Goal: Information Seeking & Learning: Learn about a topic

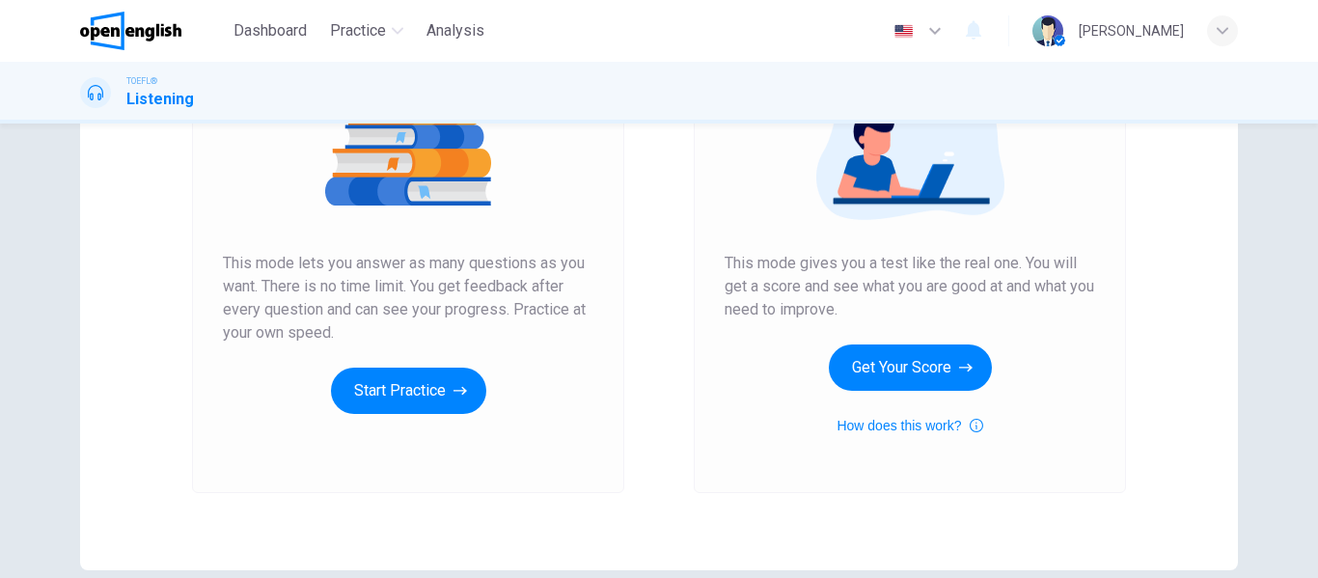
scroll to position [270, 0]
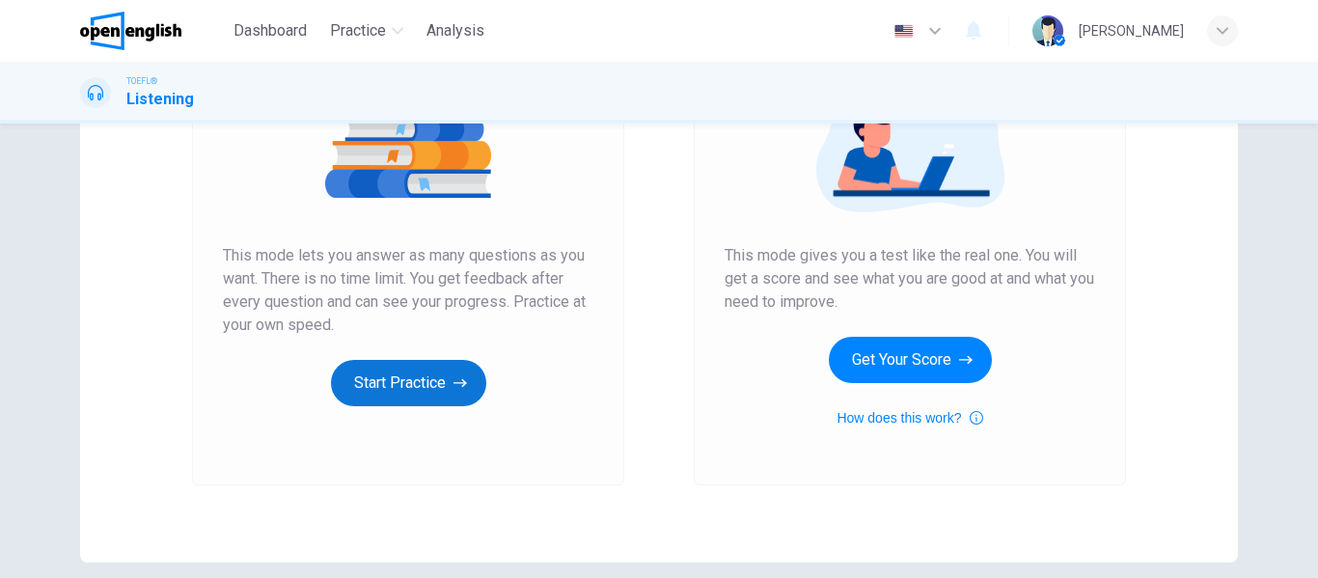
click at [441, 388] on button "Start Practice" at bounding box center [408, 383] width 155 height 46
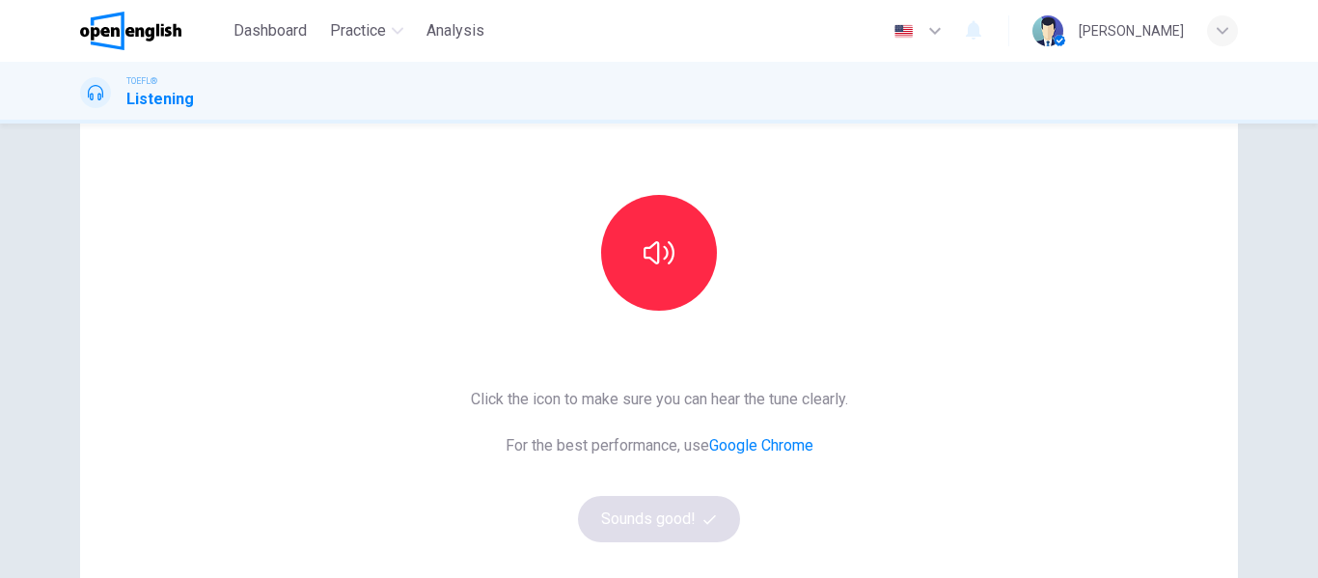
scroll to position [91, 0]
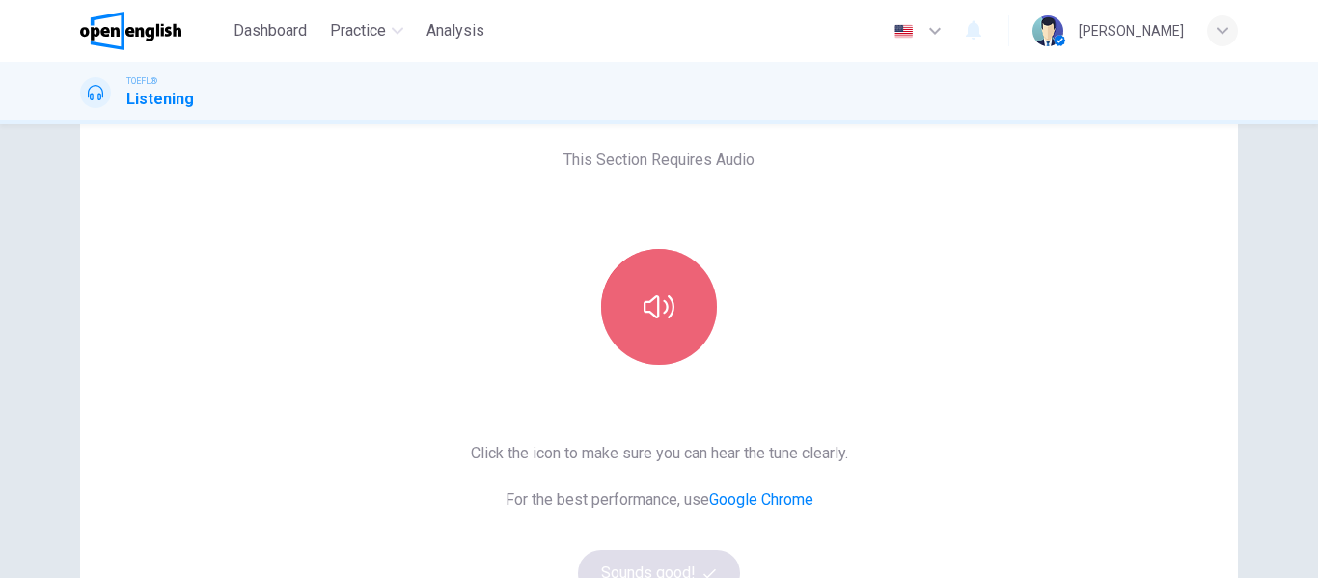
click at [651, 357] on button "button" at bounding box center [659, 307] width 116 height 116
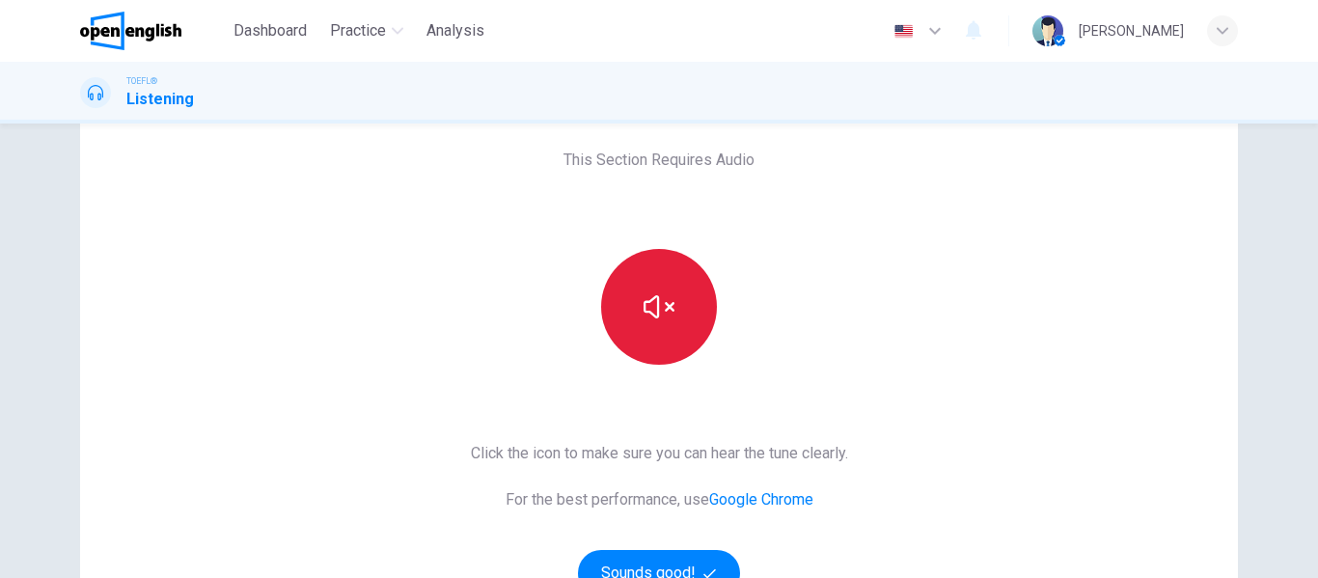
click at [678, 310] on button "button" at bounding box center [659, 307] width 116 height 116
click at [637, 363] on div at bounding box center [659, 307] width 208 height 116
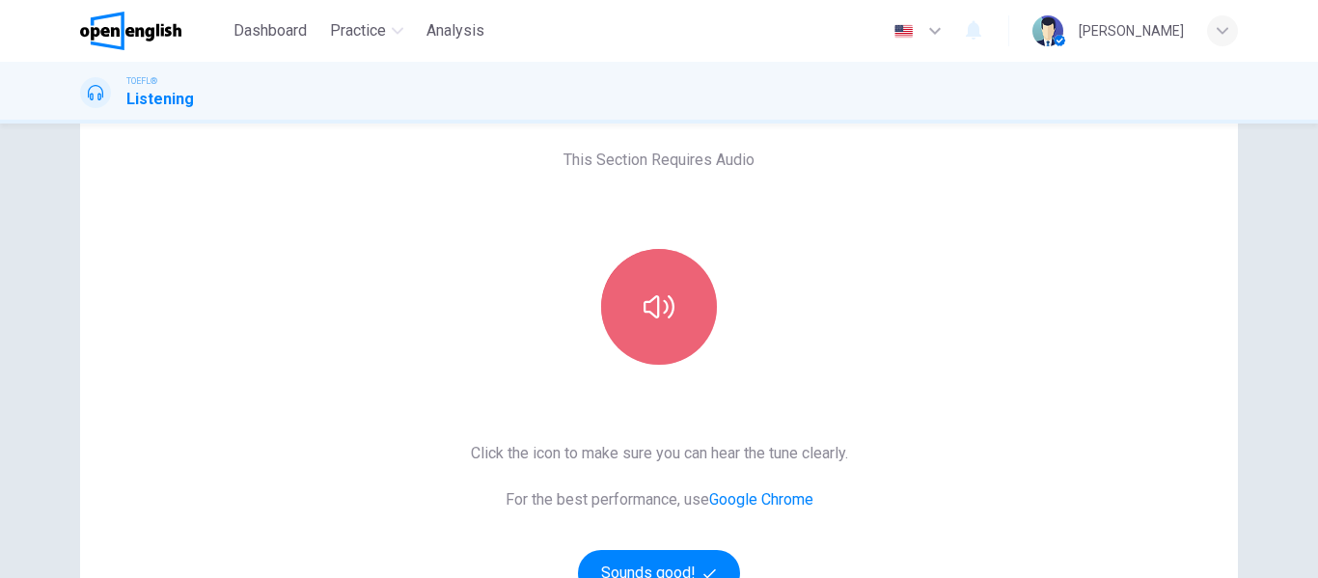
click at [675, 295] on button "button" at bounding box center [659, 307] width 116 height 116
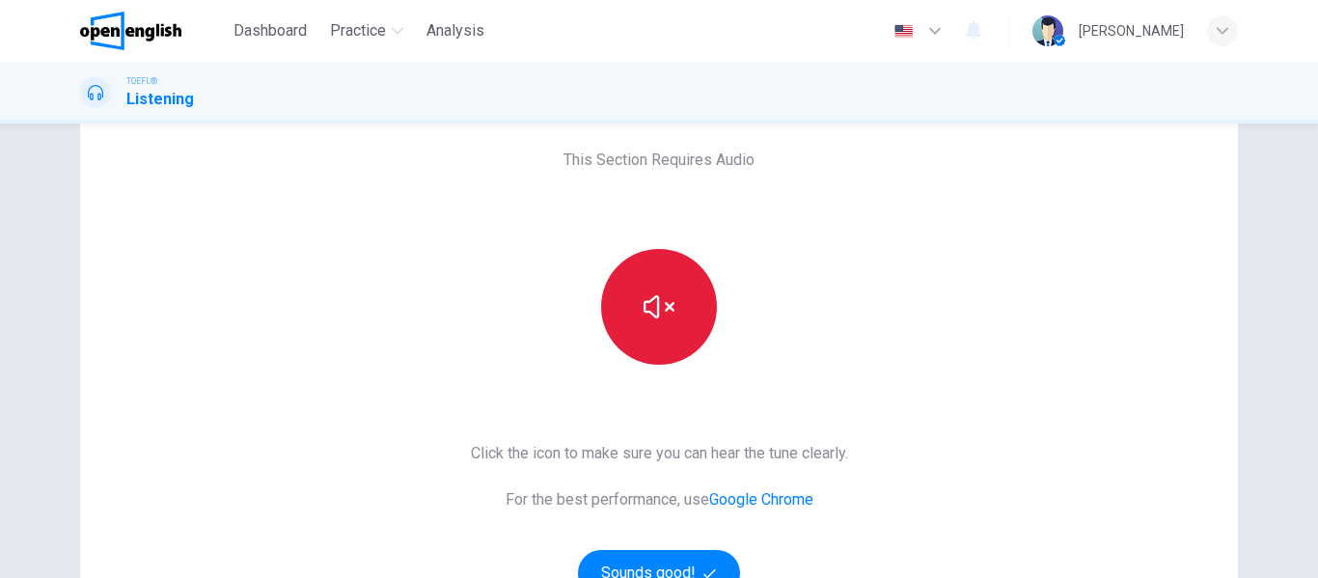
click at [675, 295] on button "button" at bounding box center [659, 307] width 116 height 116
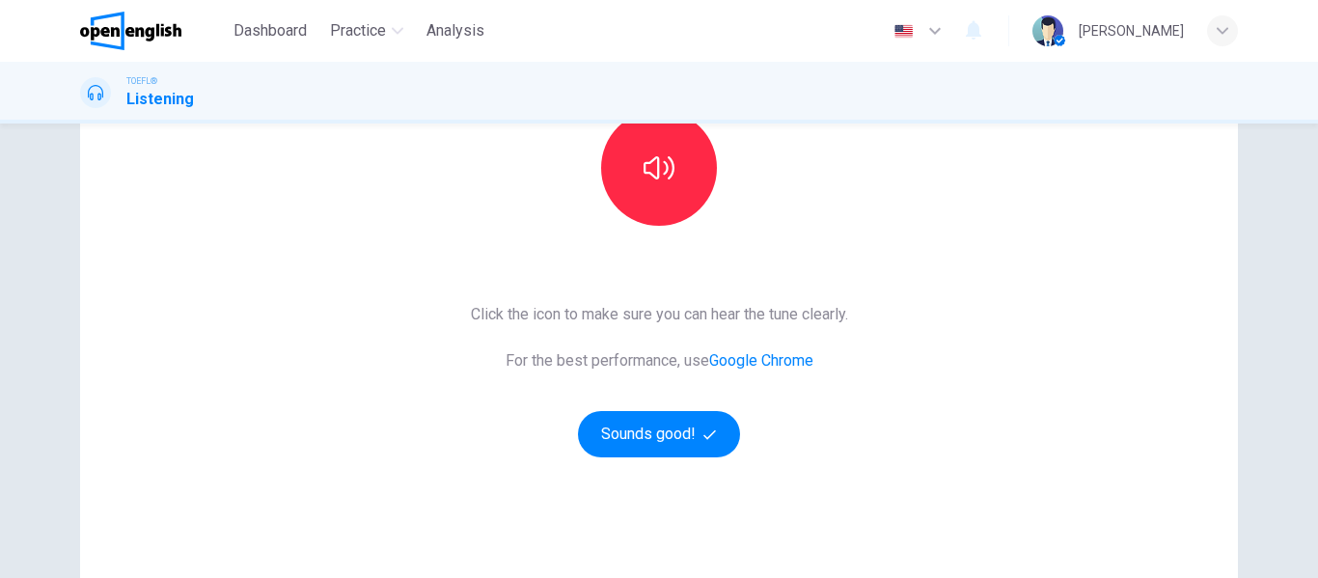
scroll to position [185, 0]
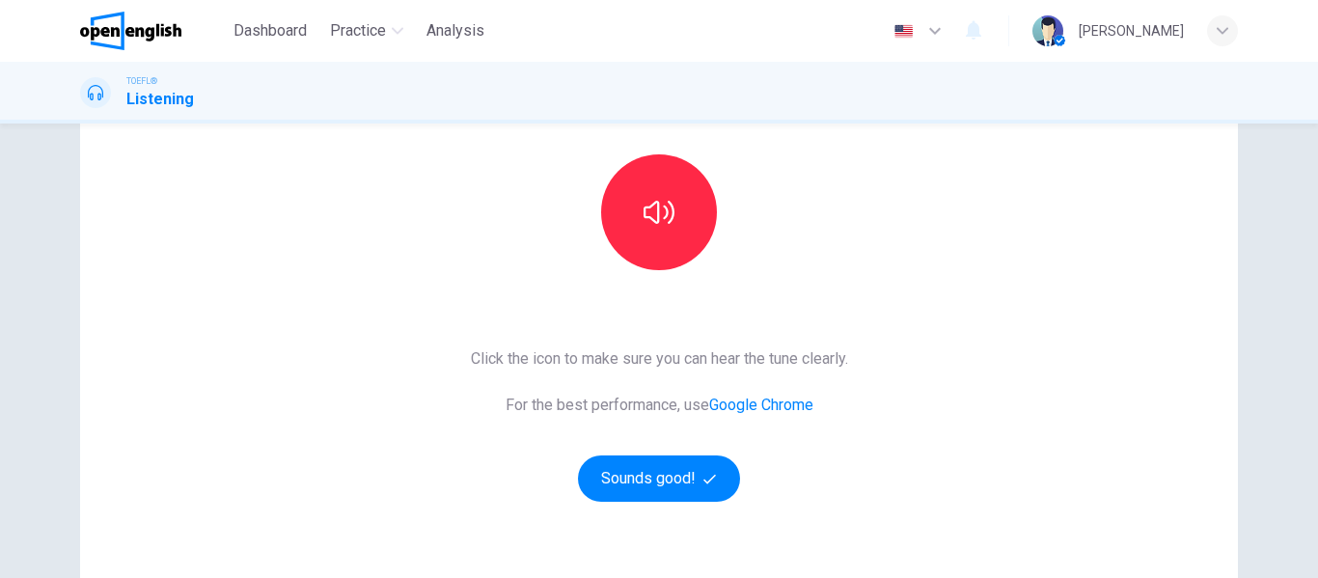
click at [1285, 395] on div "This Section Requires Audio Click the icon to make sure you can hear the tune c…" at bounding box center [659, 351] width 1318 height 455
click at [676, 230] on button "button" at bounding box center [659, 212] width 116 height 116
click at [654, 467] on button "Sounds good!" at bounding box center [659, 479] width 162 height 46
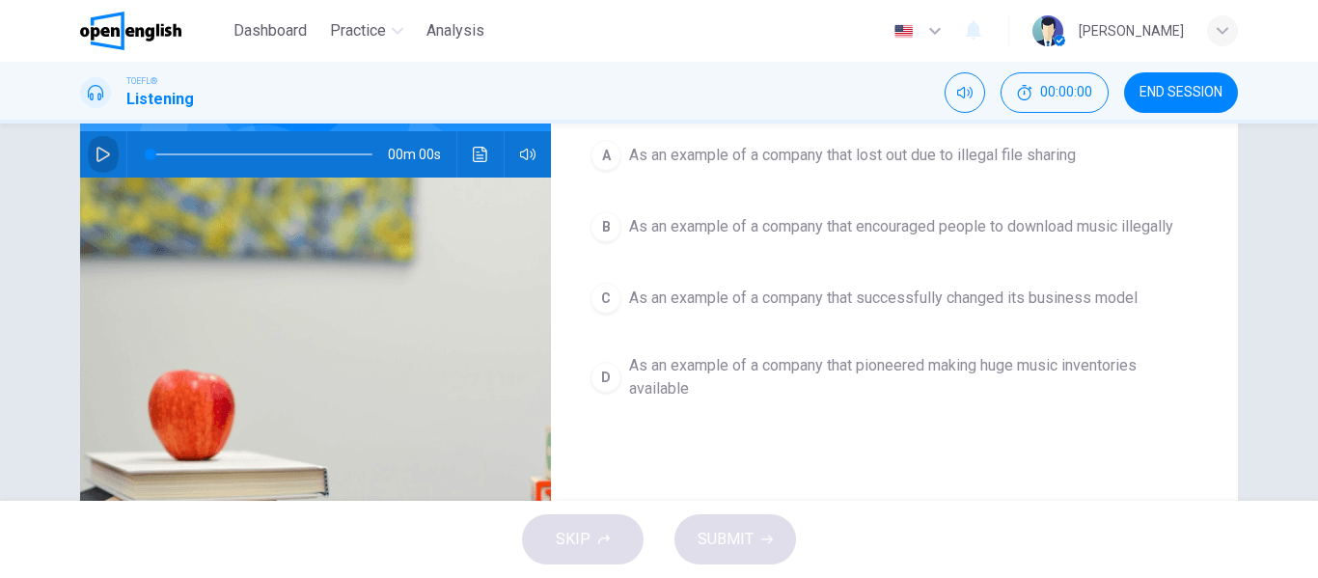
click at [103, 152] on icon "button" at bounding box center [103, 154] width 15 height 15
click at [88, 148] on button "button" at bounding box center [103, 154] width 31 height 46
click at [96, 156] on icon "button" at bounding box center [103, 154] width 15 height 15
click at [964, 96] on icon "Mute" at bounding box center [964, 93] width 15 height 12
click at [964, 96] on icon "Unmute" at bounding box center [964, 93] width 15 height 12
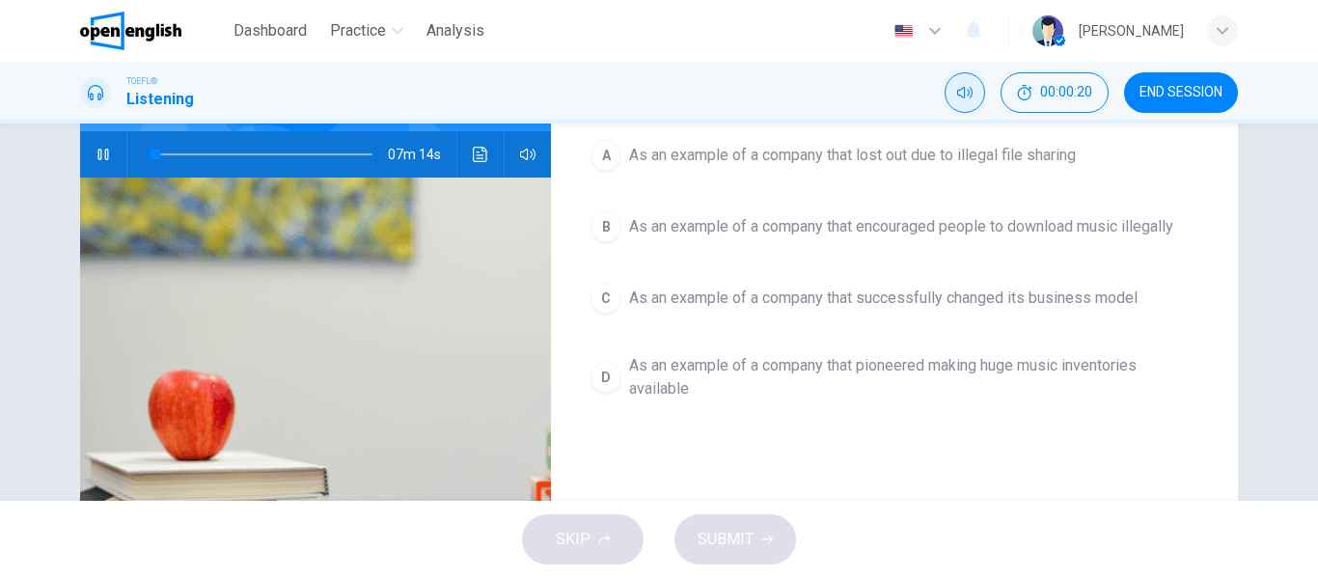
click at [595, 161] on div "A" at bounding box center [606, 155] width 31 height 31
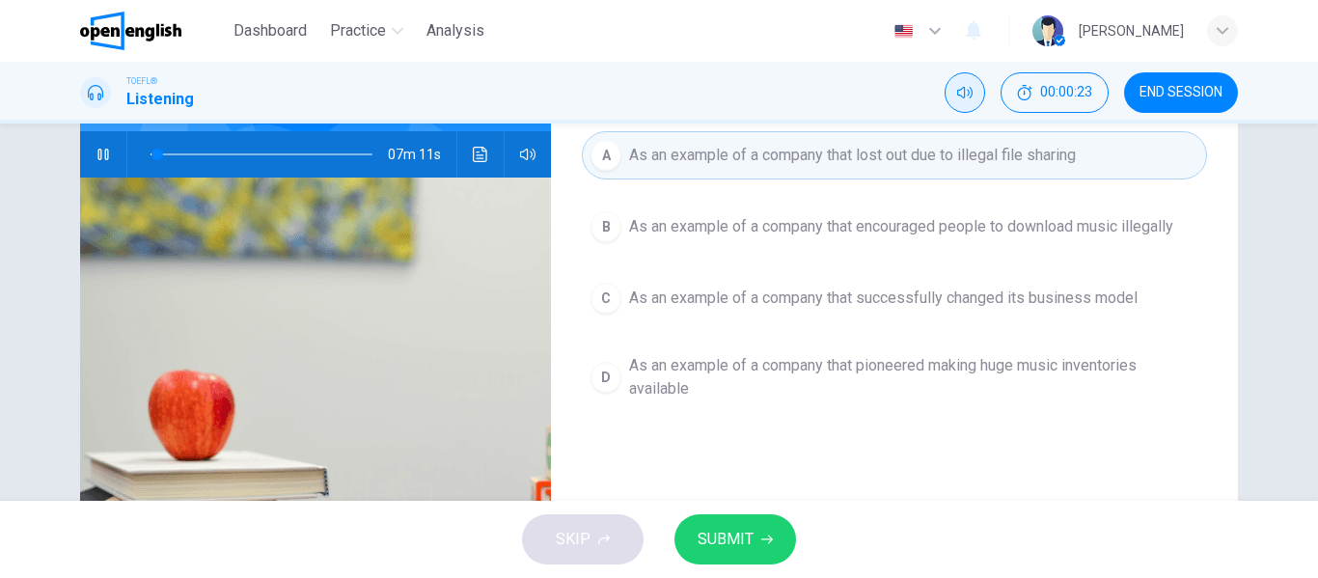
click at [721, 533] on span "SUBMIT" at bounding box center [726, 539] width 56 height 27
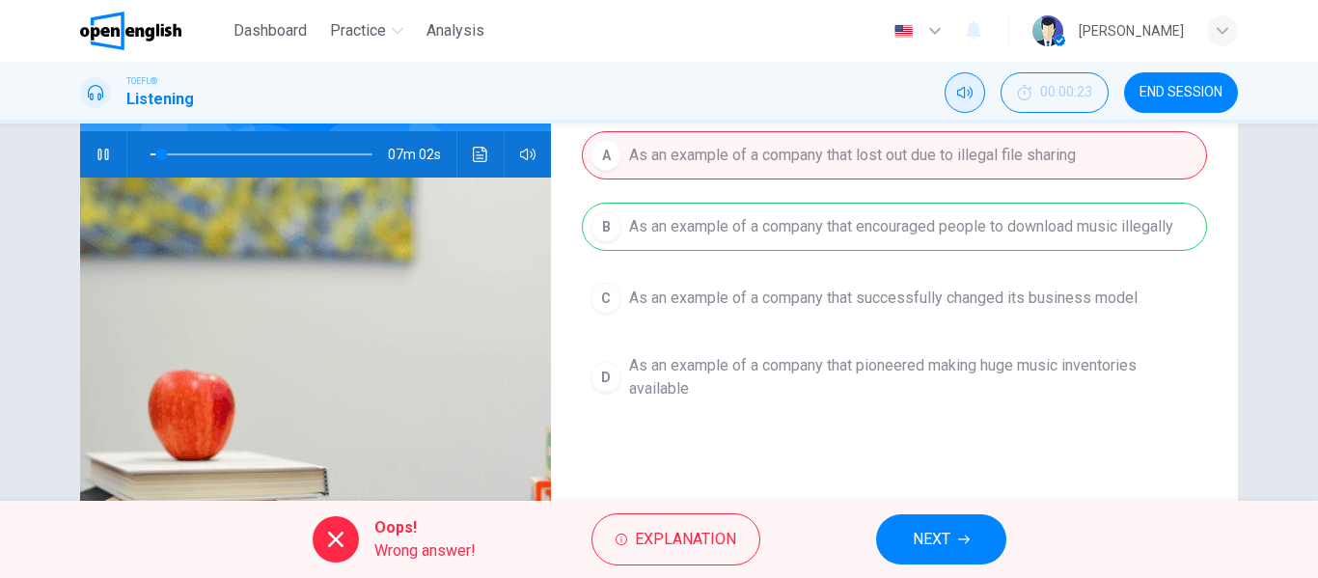
click at [345, 532] on icon at bounding box center [335, 539] width 23 height 23
type input "*"
click at [1219, 82] on button "END SESSION" at bounding box center [1181, 92] width 114 height 41
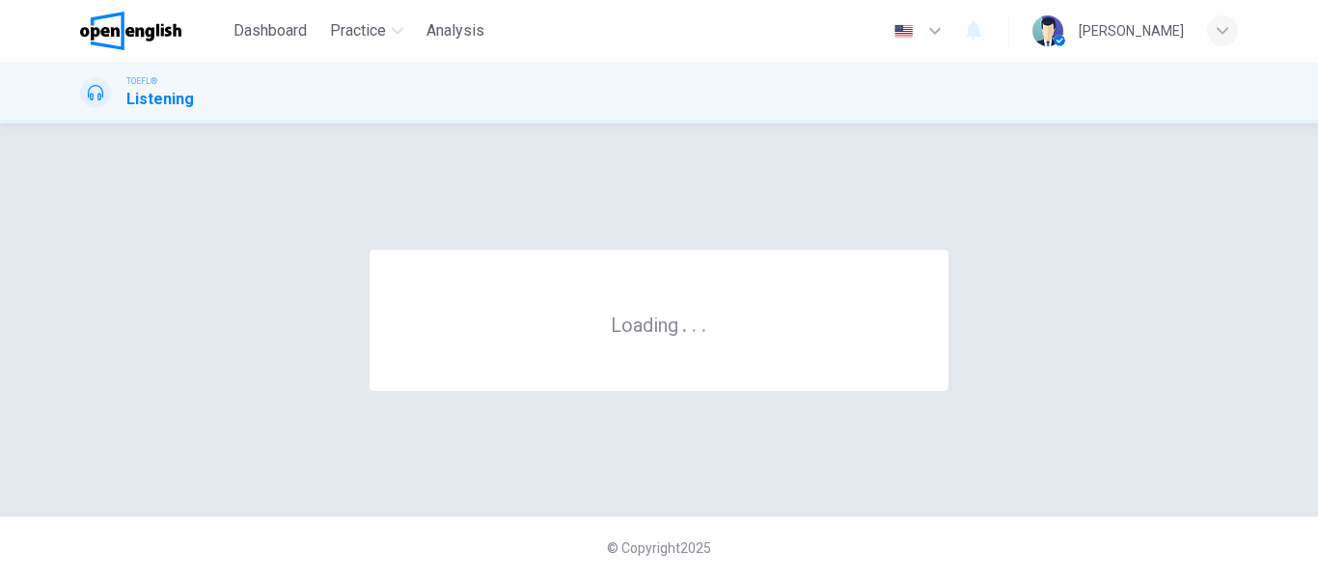
scroll to position [0, 0]
